Goal: Information Seeking & Learning: Check status

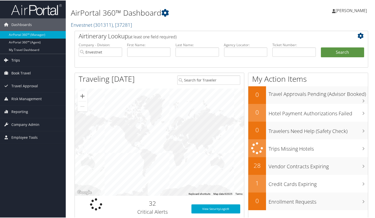
click at [15, 58] on span "Trips" at bounding box center [15, 60] width 9 height 13
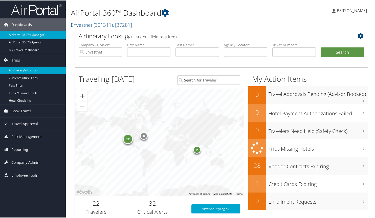
click at [29, 68] on link "Airtinerary® Lookup" at bounding box center [33, 70] width 66 height 8
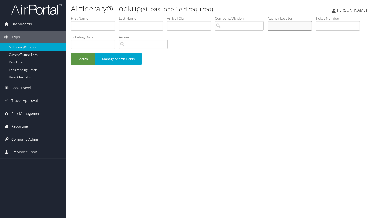
click at [291, 25] on input "text" at bounding box center [289, 25] width 44 height 9
type input "DN1L4H"
click at [71, 53] on button "Search" at bounding box center [83, 59] width 24 height 12
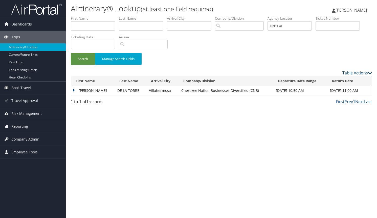
click at [74, 89] on td "[PERSON_NAME]" at bounding box center [93, 90] width 44 height 9
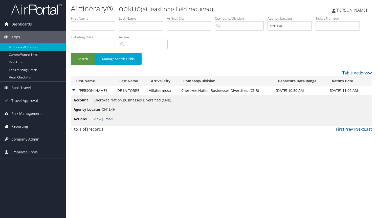
click at [96, 119] on link "View" at bounding box center [98, 119] width 8 height 5
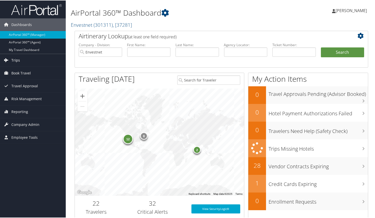
click at [17, 59] on span "Trips" at bounding box center [15, 60] width 9 height 13
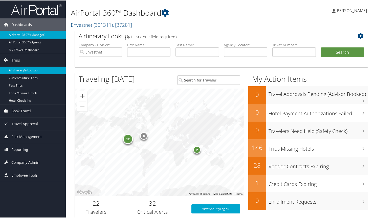
click at [24, 69] on link "Airtinerary® Lookup" at bounding box center [33, 70] width 66 height 8
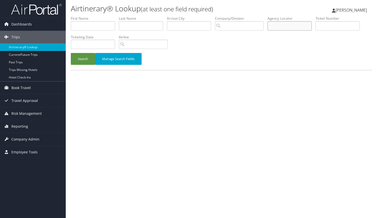
click at [293, 22] on input "text" at bounding box center [289, 25] width 44 height 9
type input "DN204M"
click at [81, 56] on button "Search" at bounding box center [83, 59] width 24 height 12
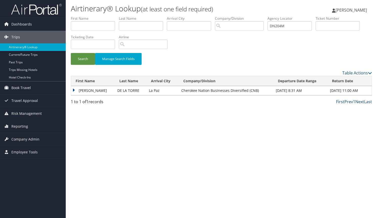
click at [75, 89] on td "FRANCISCO JAVIER" at bounding box center [93, 90] width 44 height 9
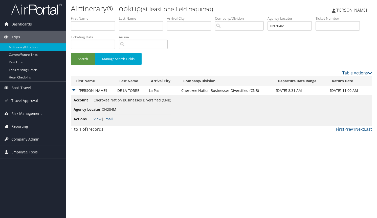
click at [99, 119] on link "View" at bounding box center [98, 119] width 8 height 5
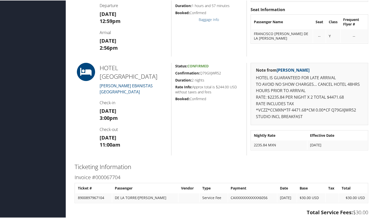
scroll to position [329, 0]
